Goal: Transaction & Acquisition: Subscribe to service/newsletter

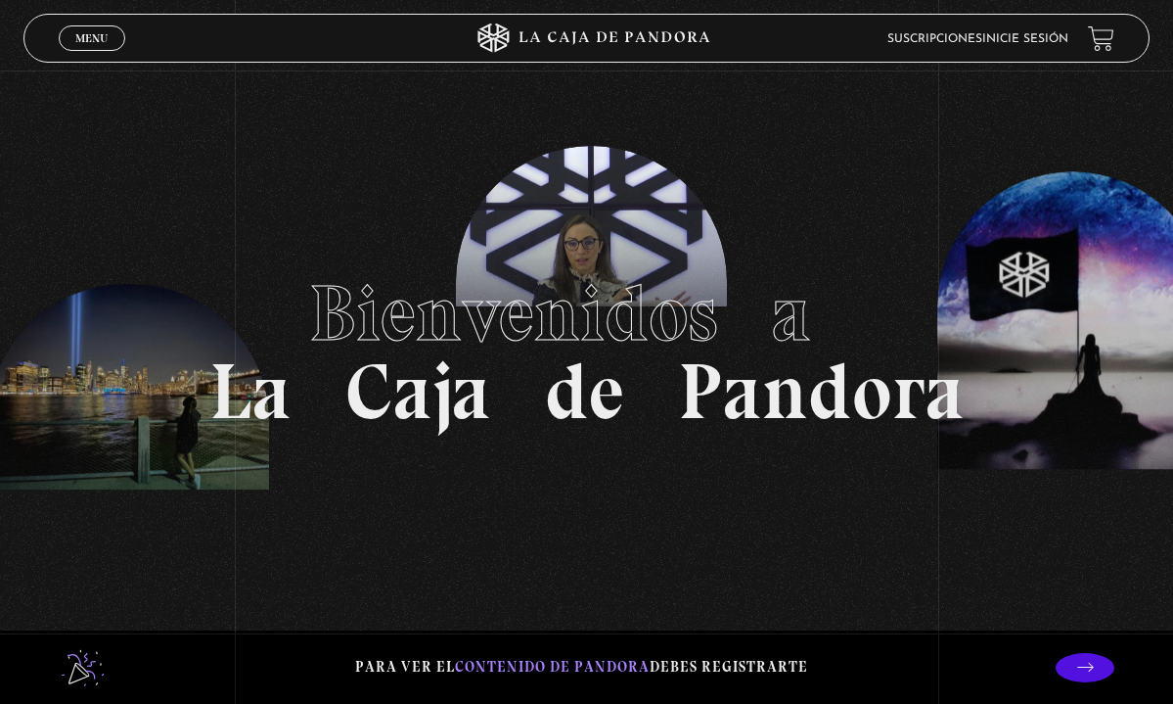
click at [1010, 41] on link "Inicie sesión" at bounding box center [1026, 39] width 86 height 12
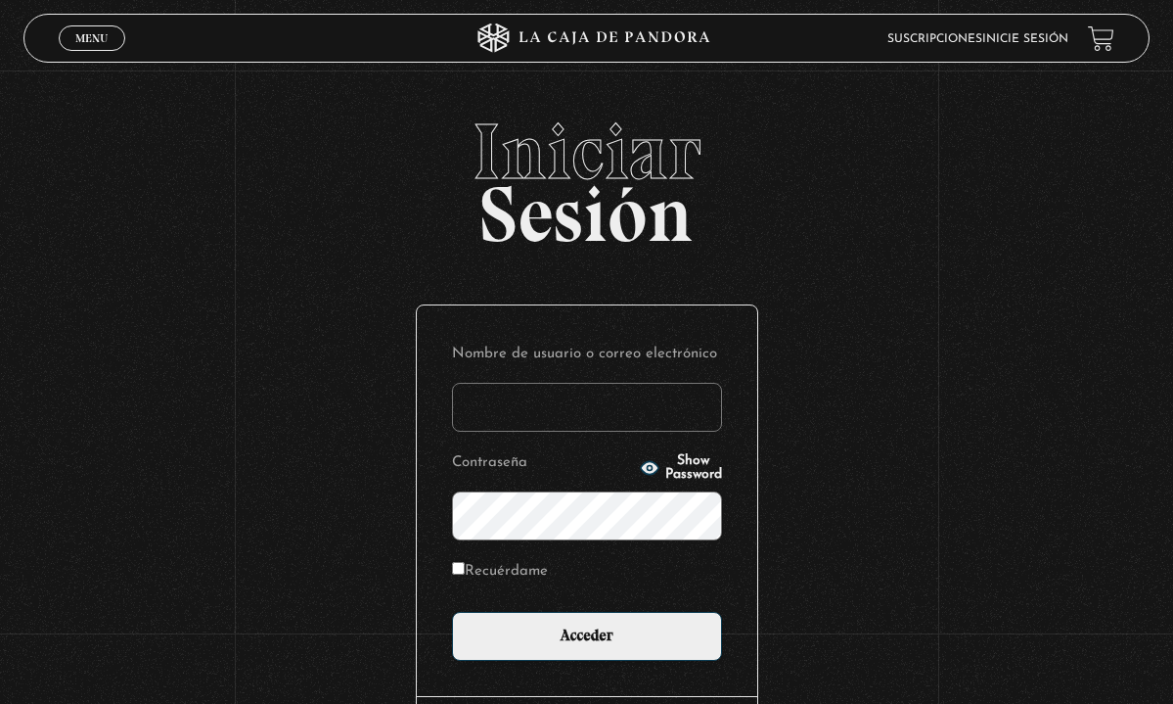
type input "natdrb1@gmail.com"
click at [586, 636] on input "Acceder" at bounding box center [587, 636] width 270 height 49
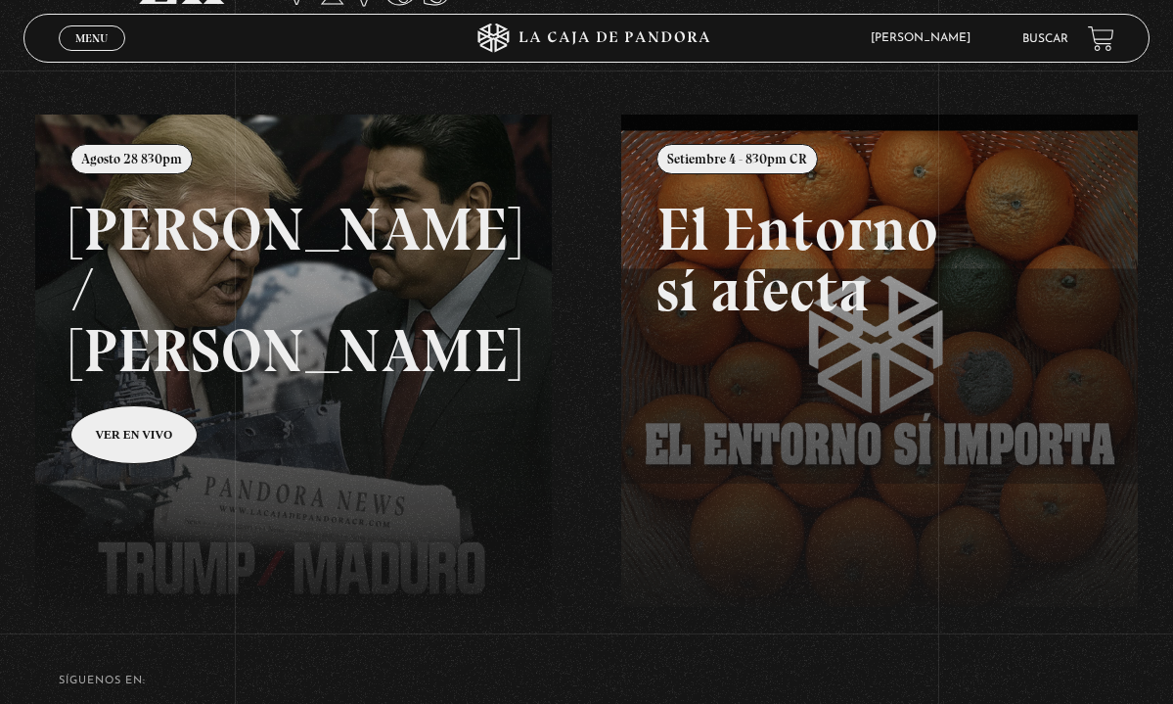
scroll to position [120, 0]
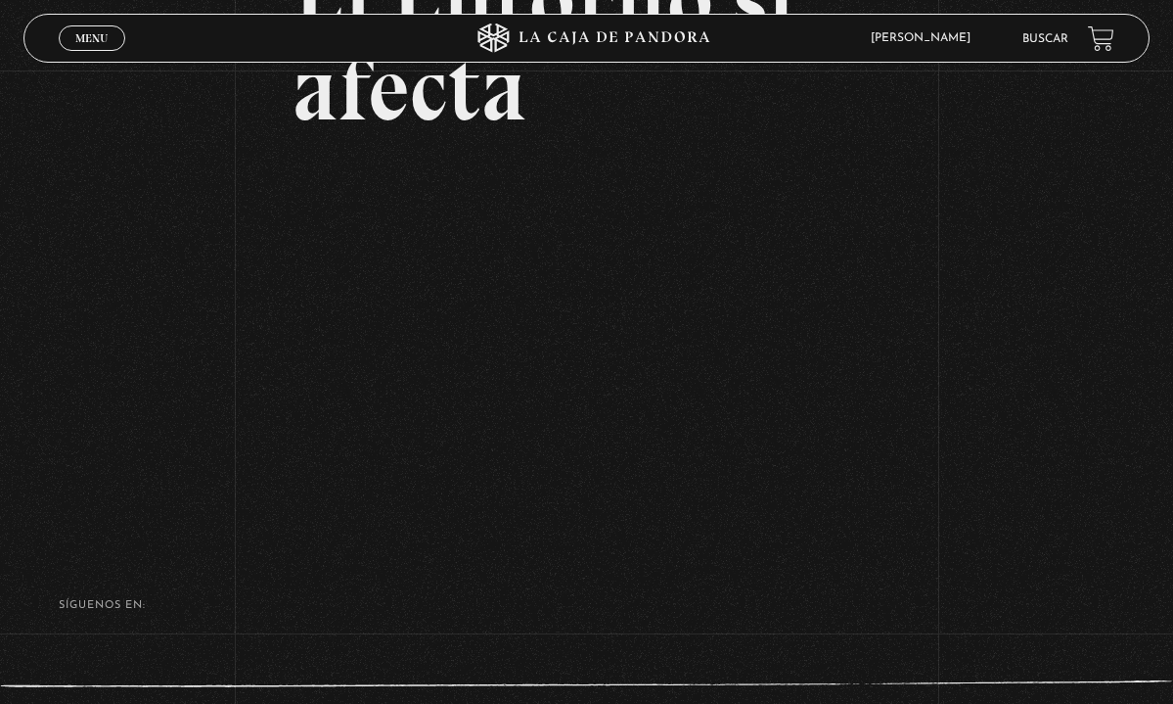
scroll to position [236, 0]
